Goal: Find specific page/section: Find specific page/section

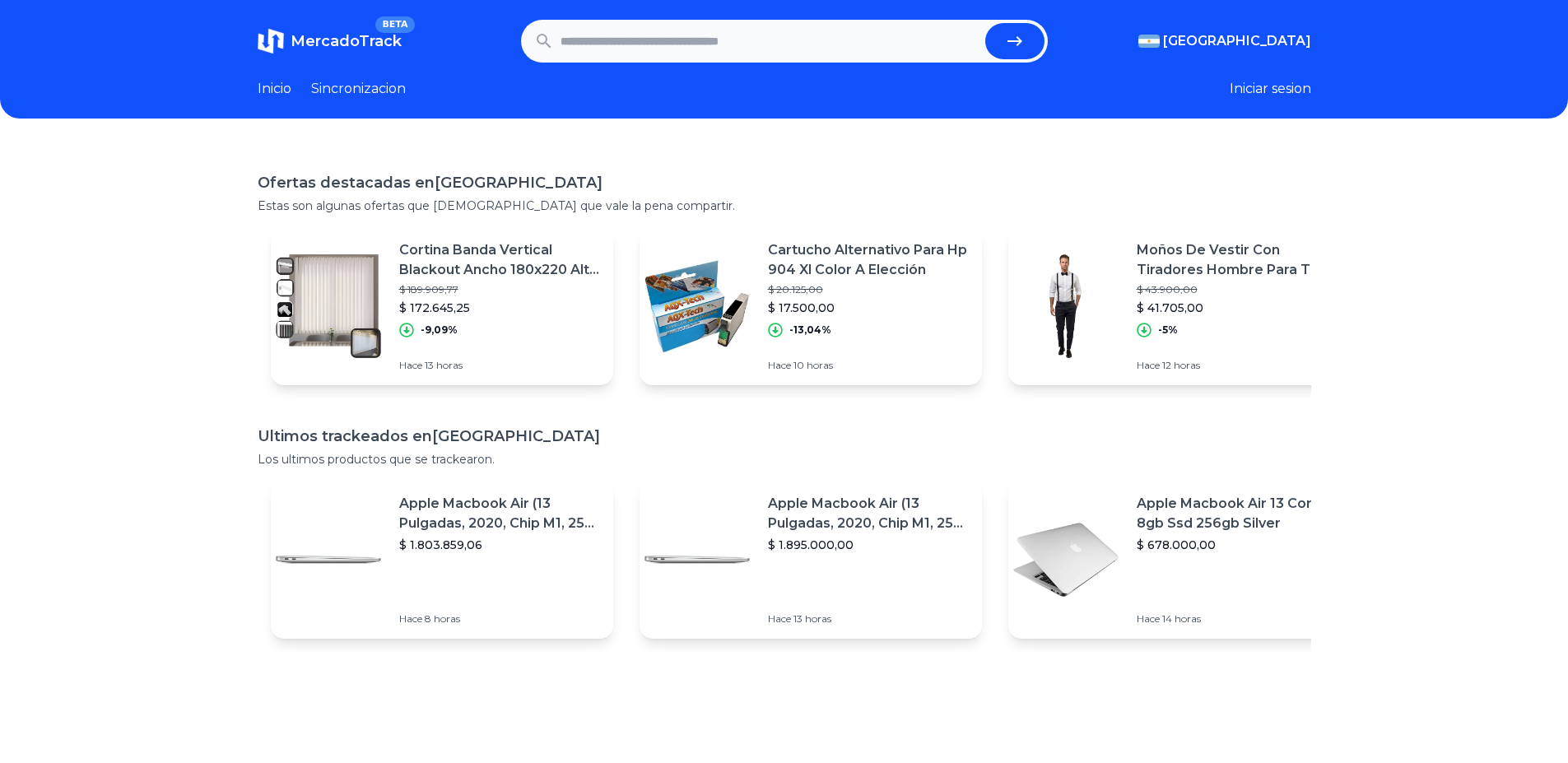
click at [1281, 45] on span "[GEOGRAPHIC_DATA]" at bounding box center [1237, 41] width 148 height 20
click at [0, 0] on span "[GEOGRAPHIC_DATA]" at bounding box center [0, 0] width 0 height 0
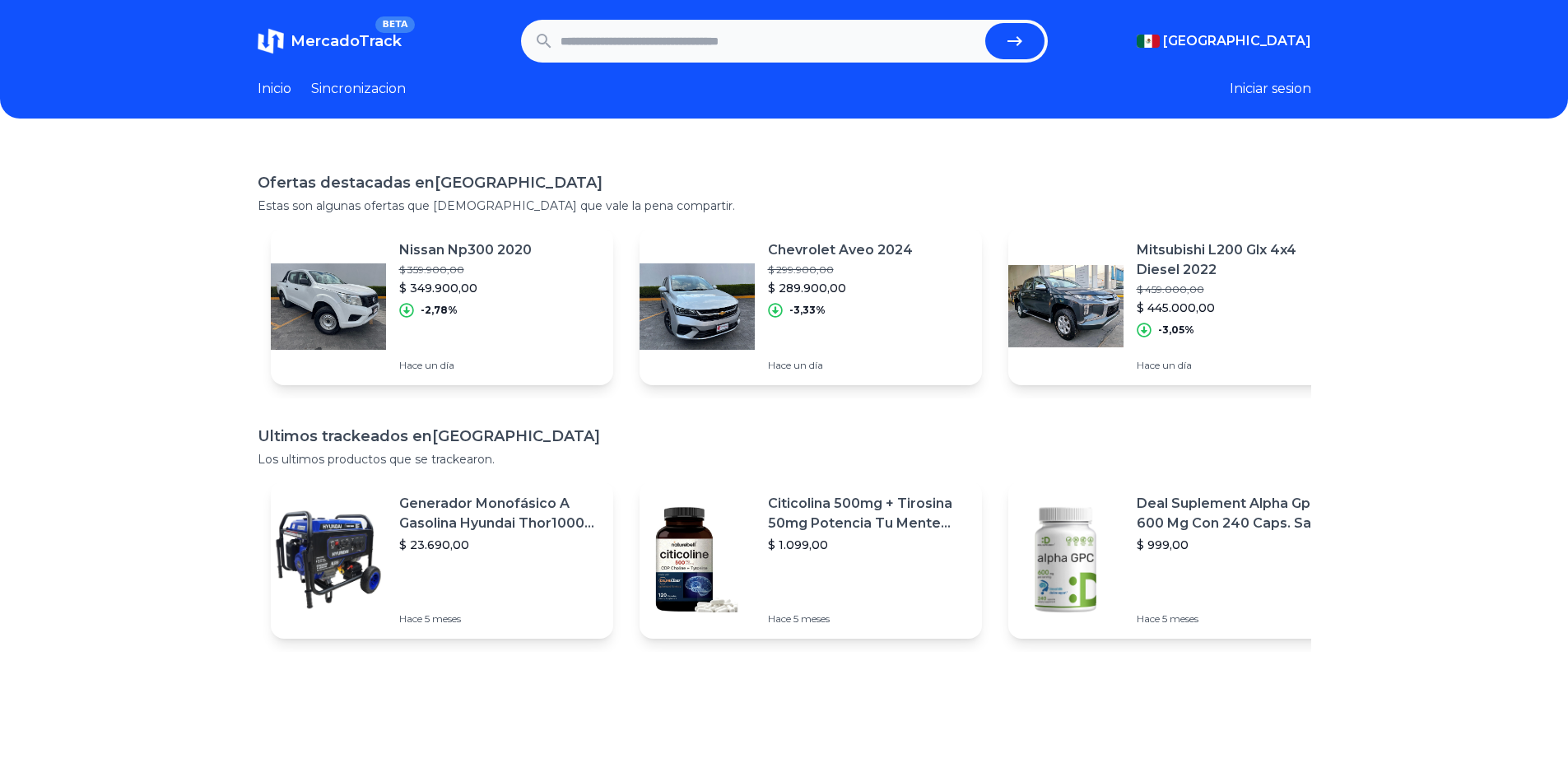
click at [838, 48] on input "text" at bounding box center [770, 41] width 418 height 37
type input "**********"
click at [986, 23] on button "submit" at bounding box center [1015, 41] width 60 height 37
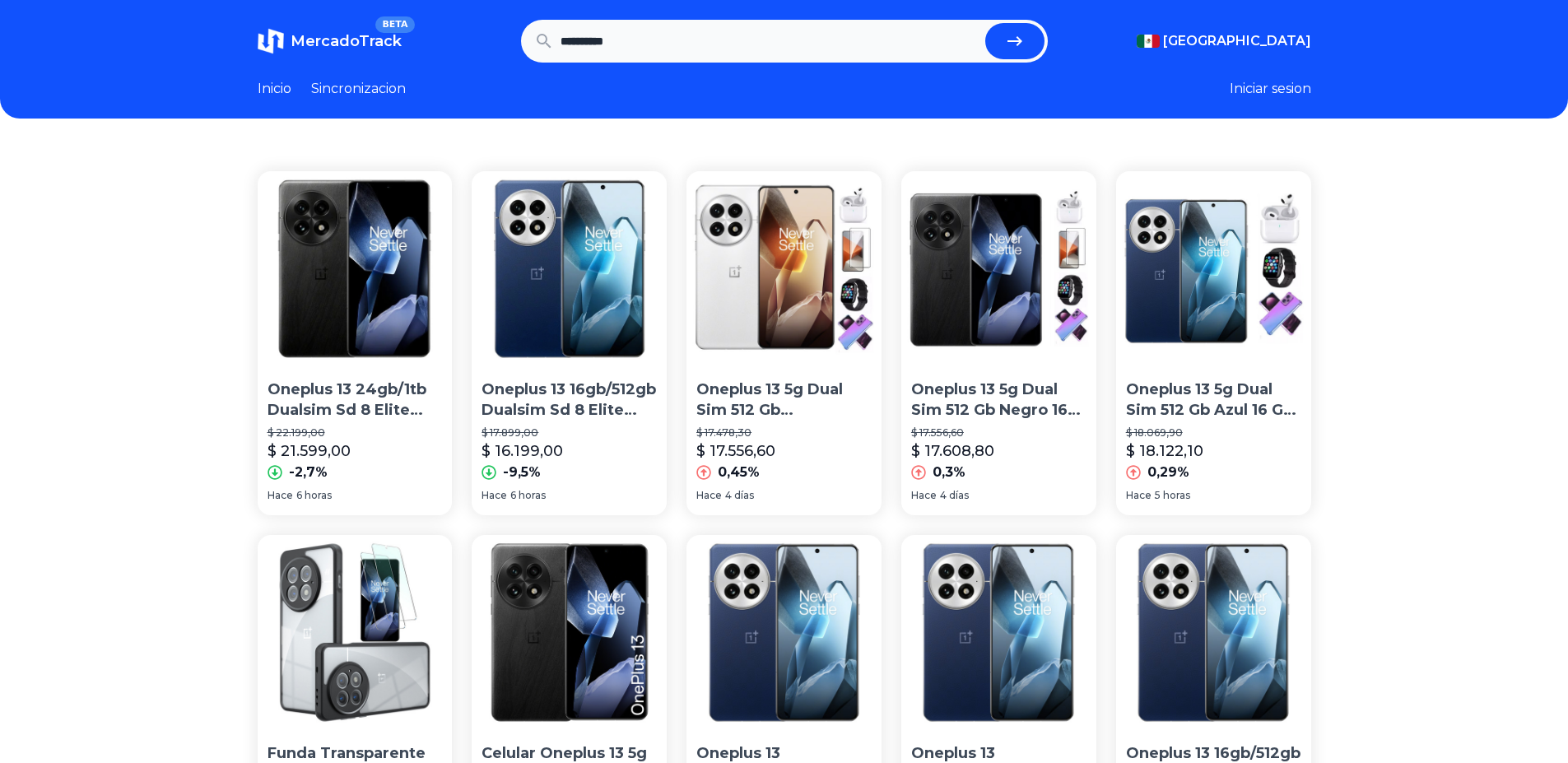
click at [332, 96] on link "Sincronizacion" at bounding box center [358, 88] width 94 height 20
